Goal: Task Accomplishment & Management: Manage account settings

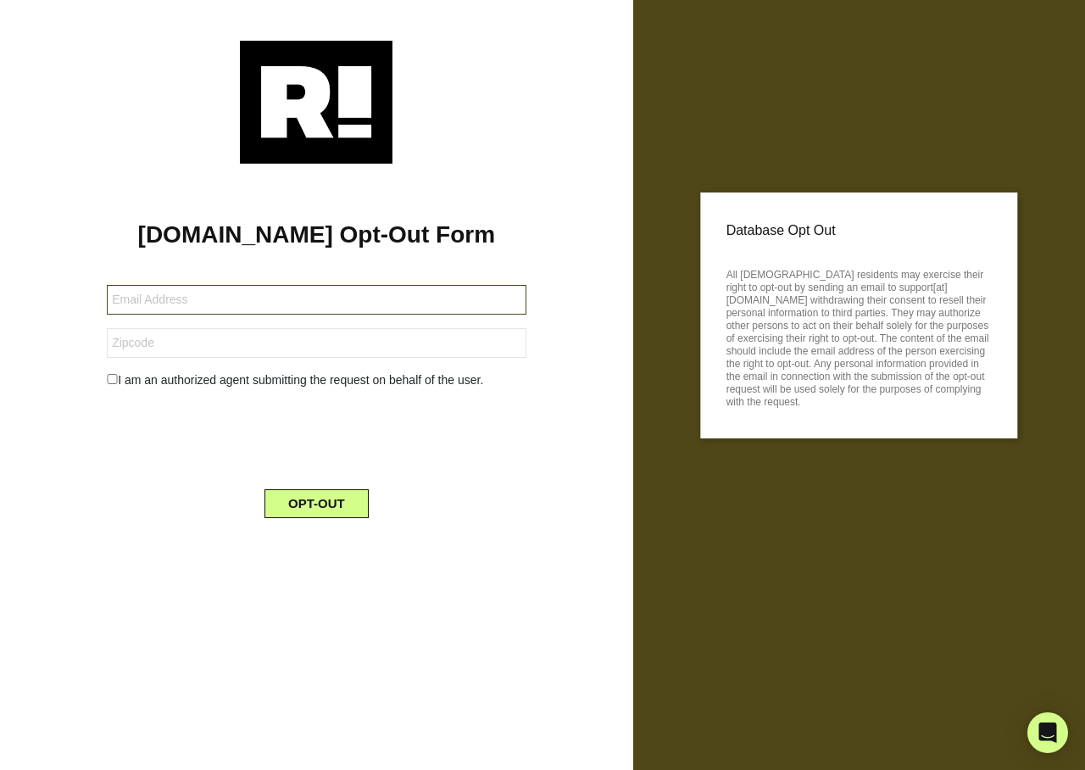
type input "[EMAIL_ADDRESS][DOMAIN_NAME]"
type input "38342"
type input "[EMAIL_ADDRESS][DOMAIN_NAME]"
type input "78028"
